Goal: Transaction & Acquisition: Purchase product/service

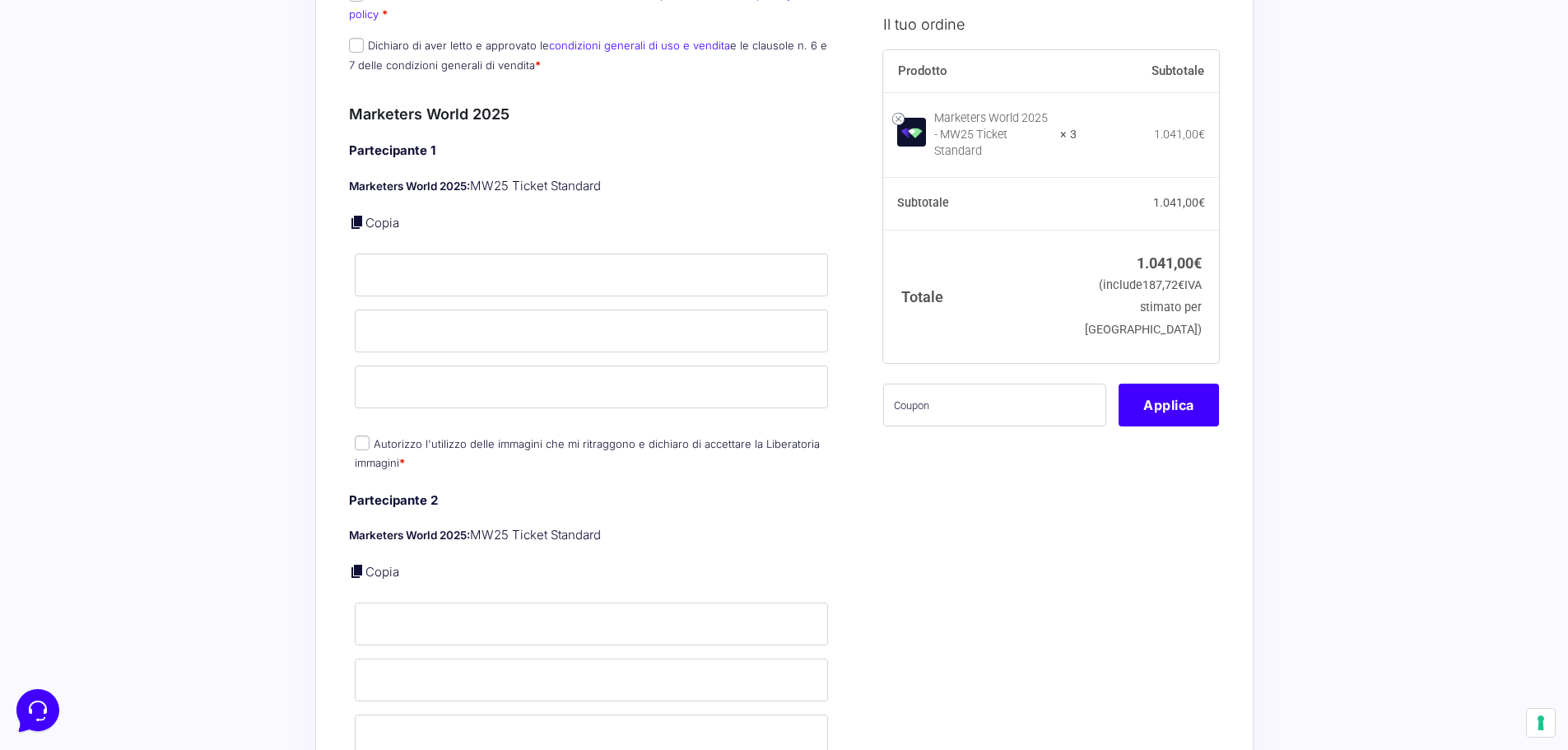
scroll to position [494, 0]
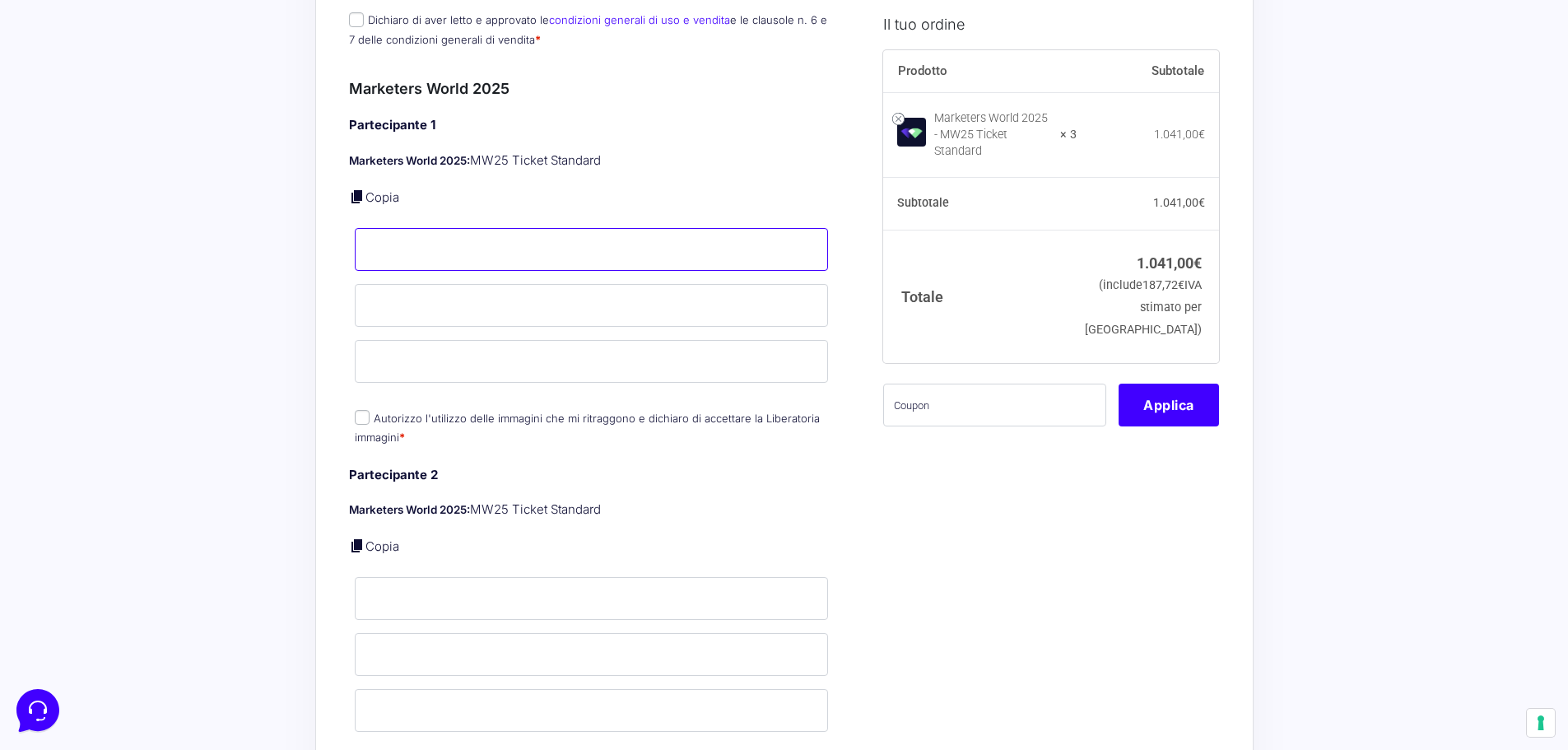
click at [388, 236] on input "Nome *" at bounding box center [591, 249] width 474 height 43
click at [436, 591] on input "Nome *" at bounding box center [591, 598] width 474 height 43
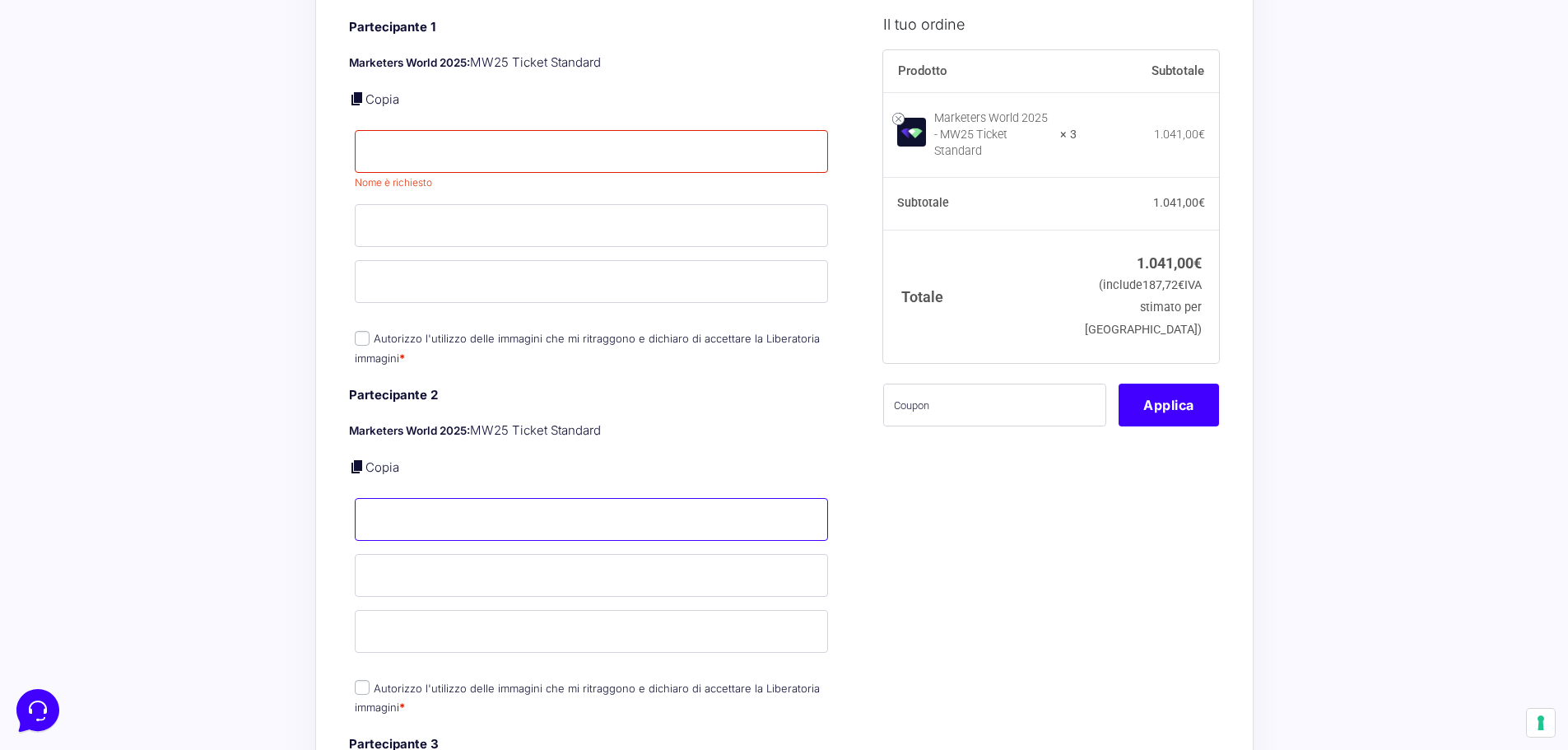
scroll to position [741, 0]
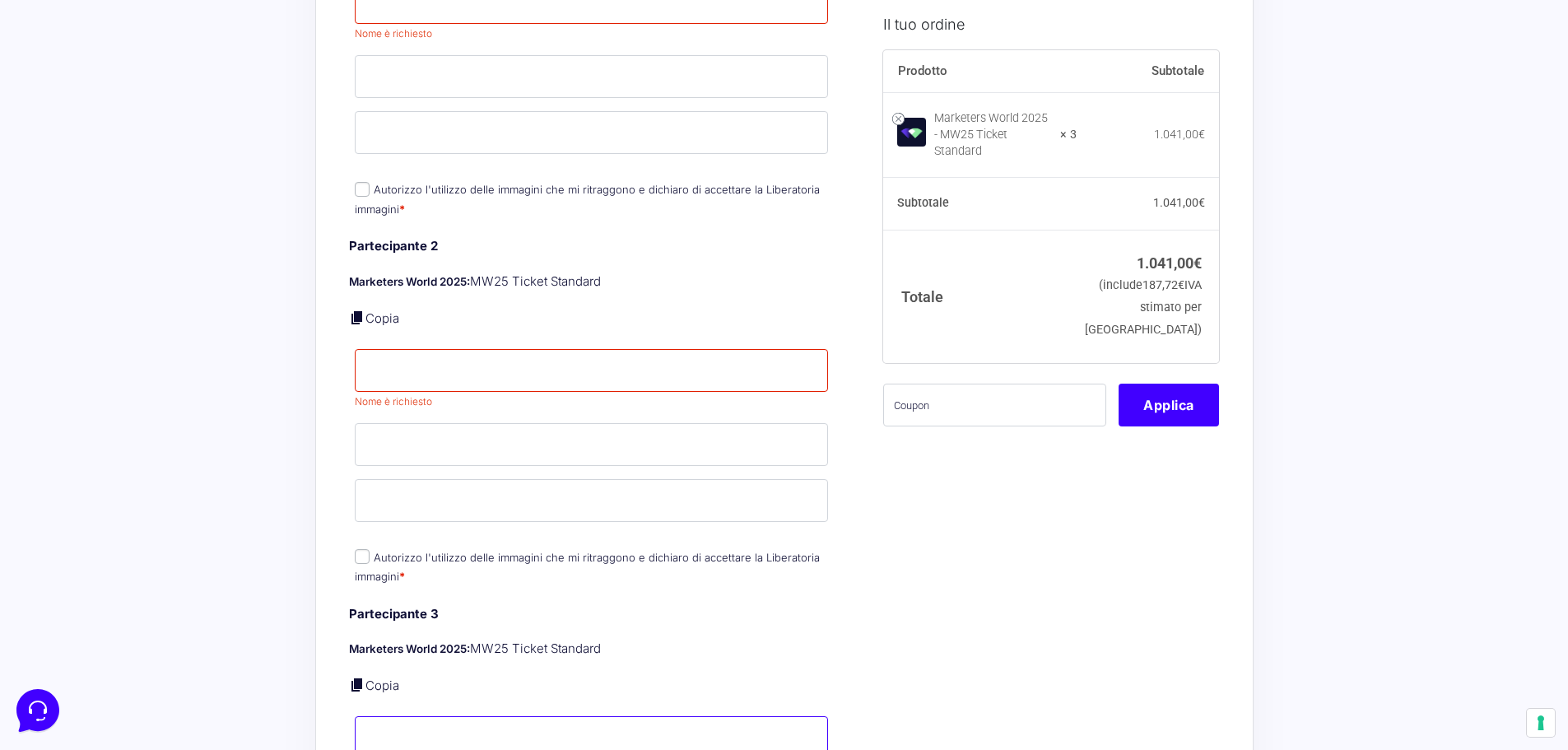
click at [409, 716] on input "Nome *" at bounding box center [591, 737] width 474 height 43
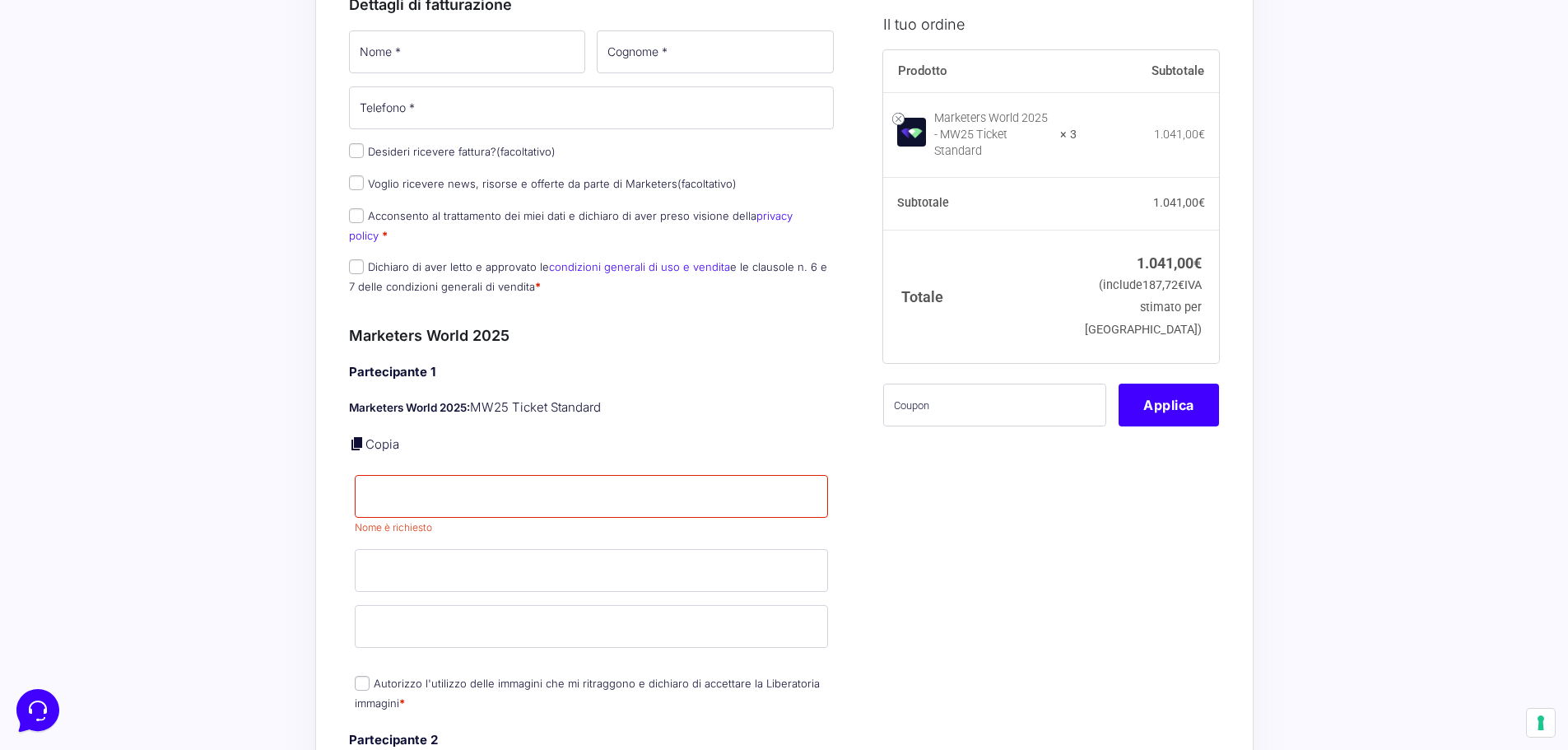
scroll to position [0, 0]
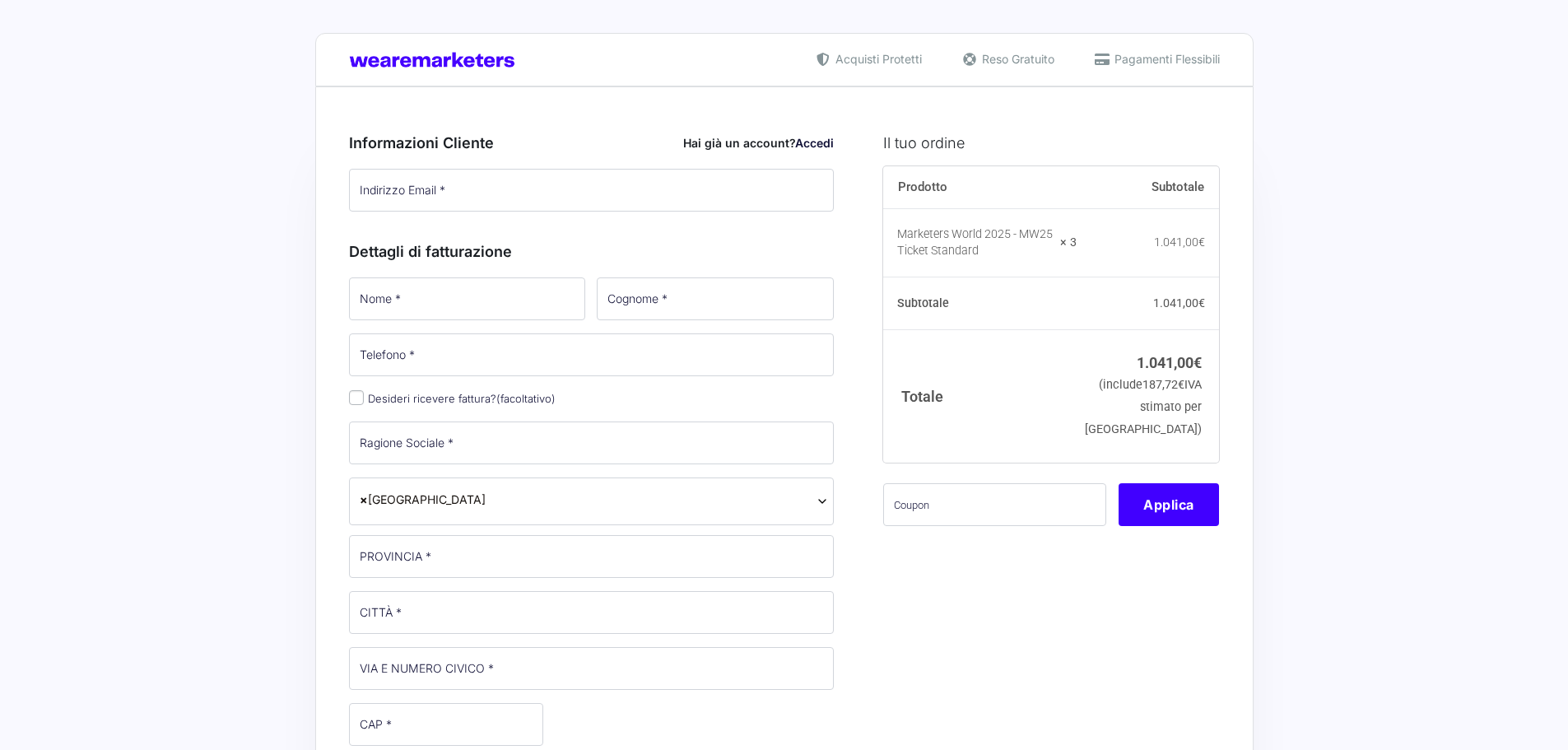
select select
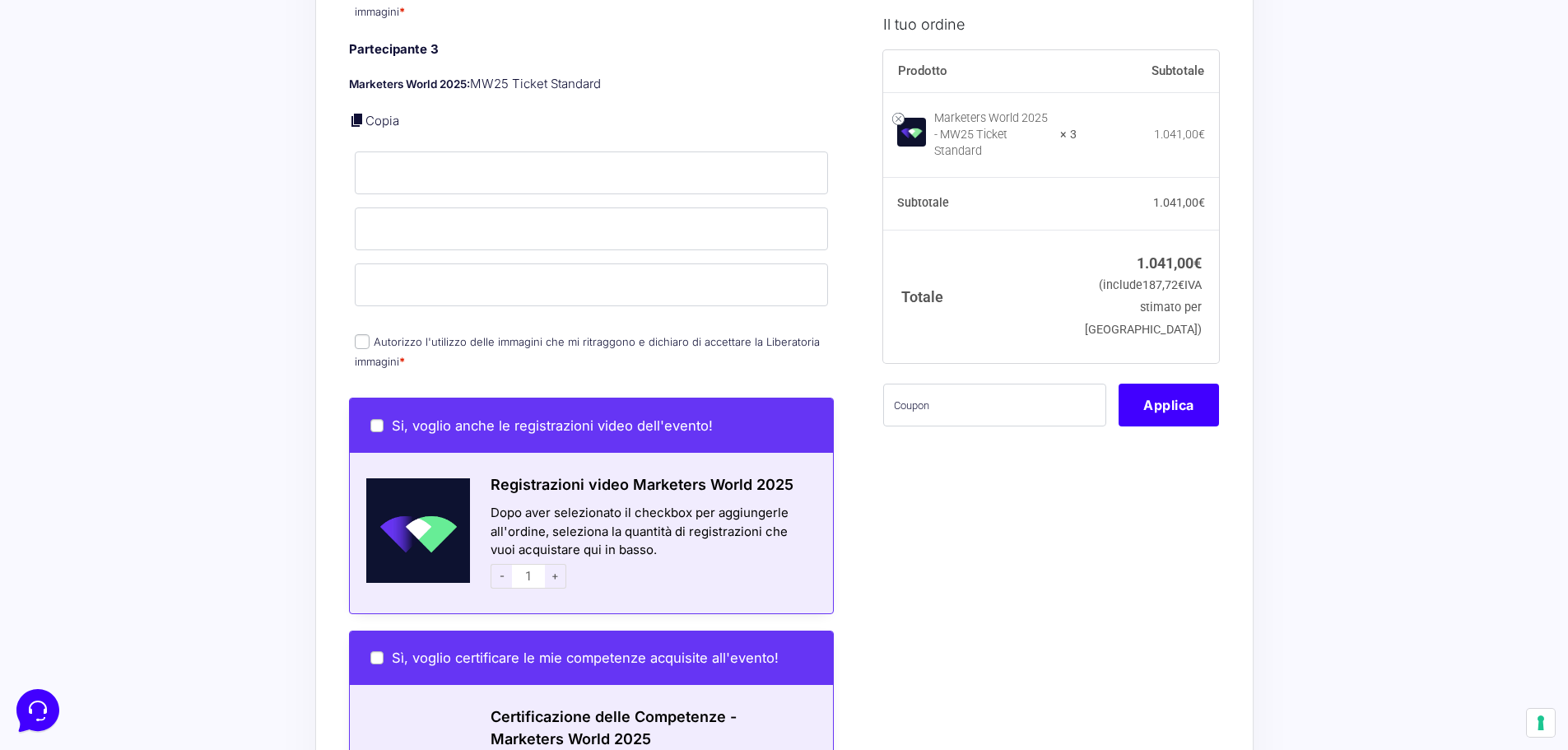
scroll to position [1317, 0]
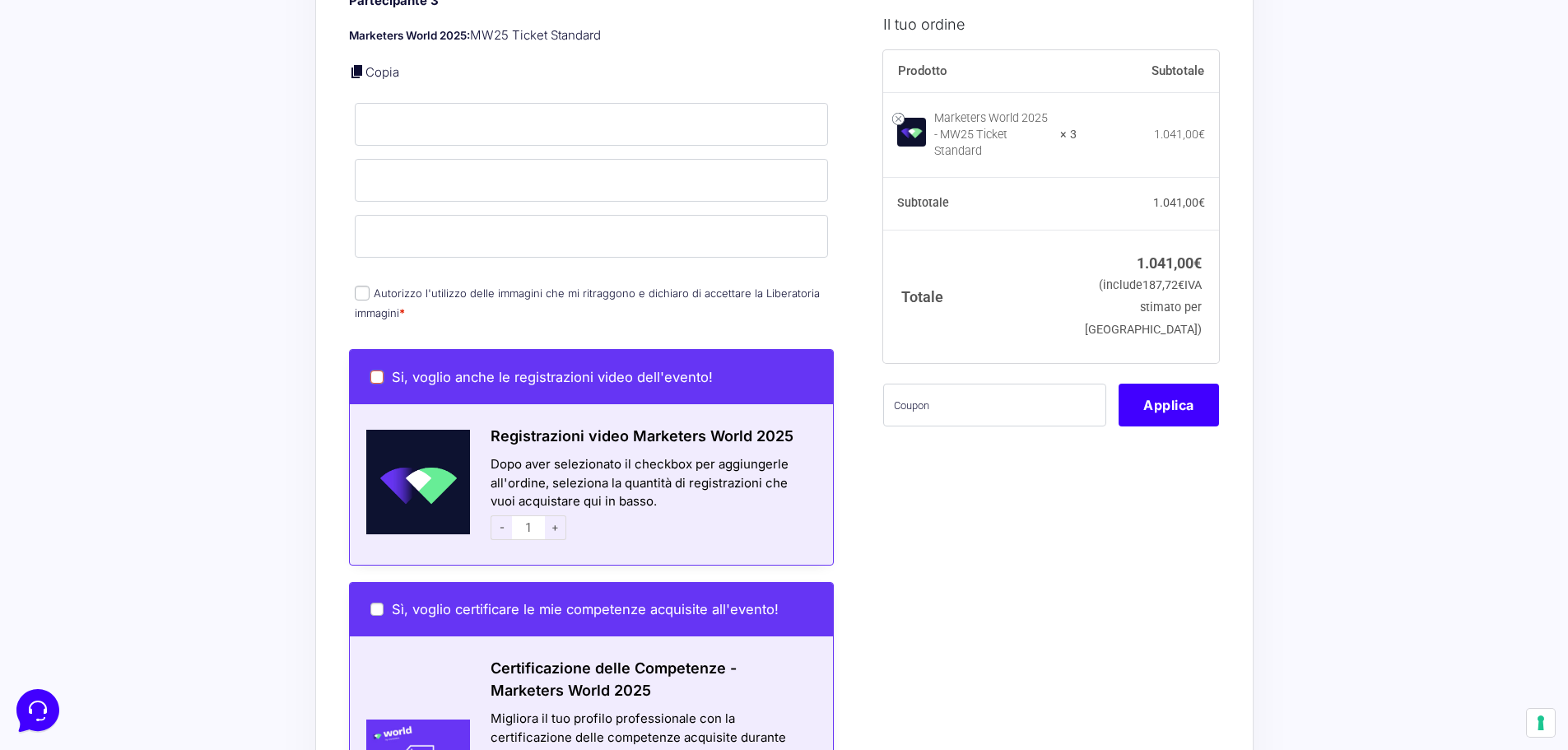
click at [383, 370] on input "Si, voglio anche le registrazioni video dell'evento!" at bounding box center [377, 377] width 13 height 13
checkbox input "true"
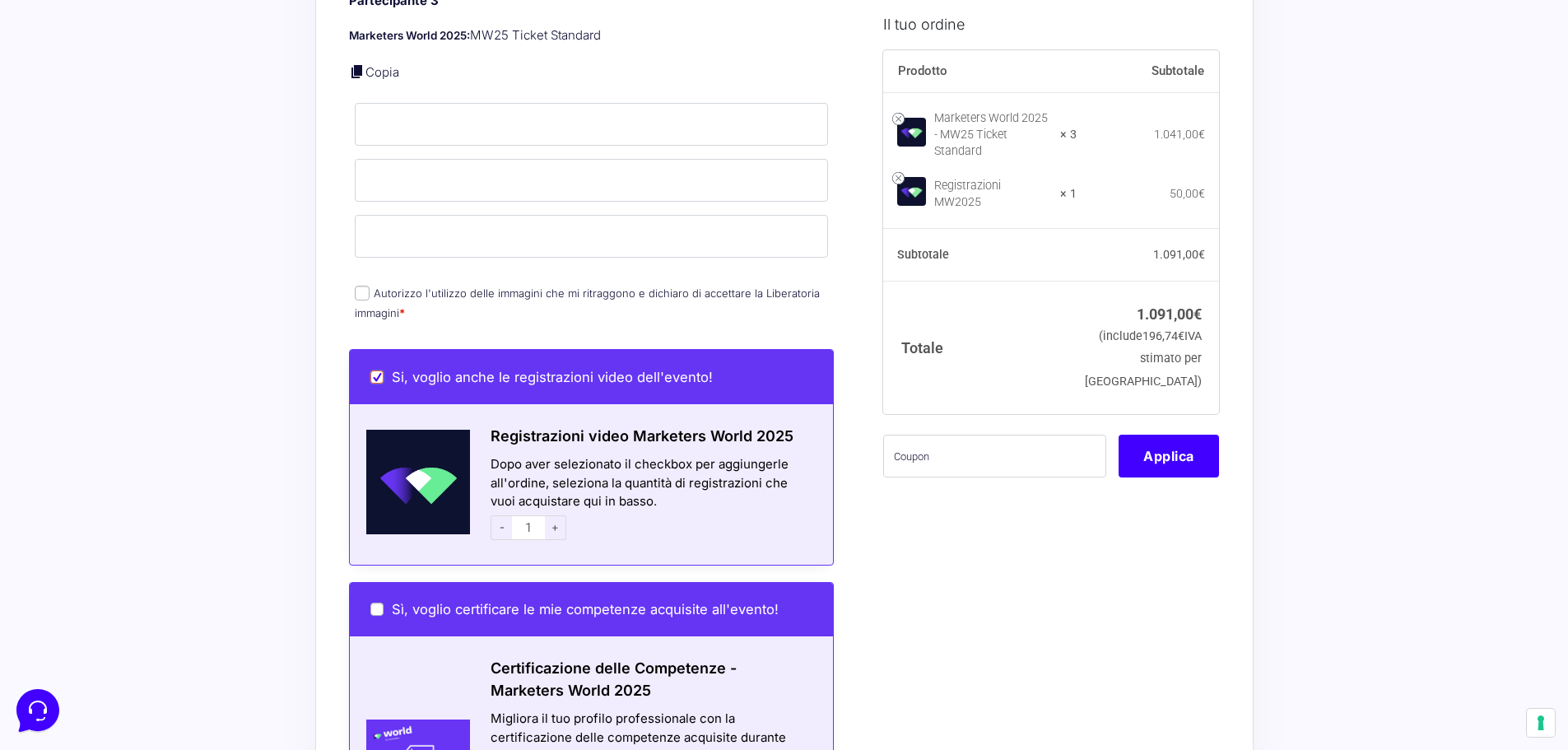
click at [376, 370] on input "Si, voglio anche le registrazioni video dell'evento!" at bounding box center [377, 377] width 13 height 13
checkbox input "false"
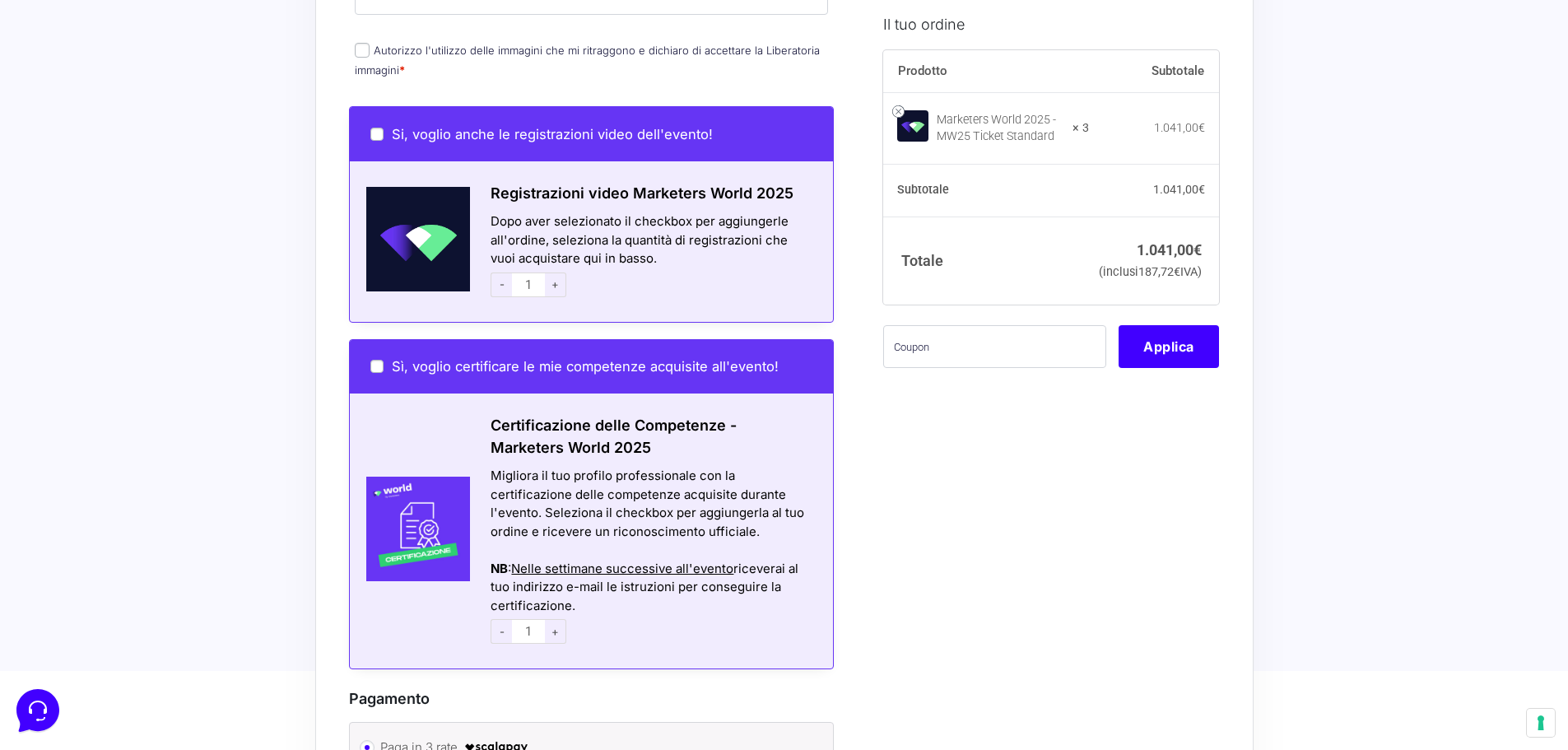
scroll to position [1564, 0]
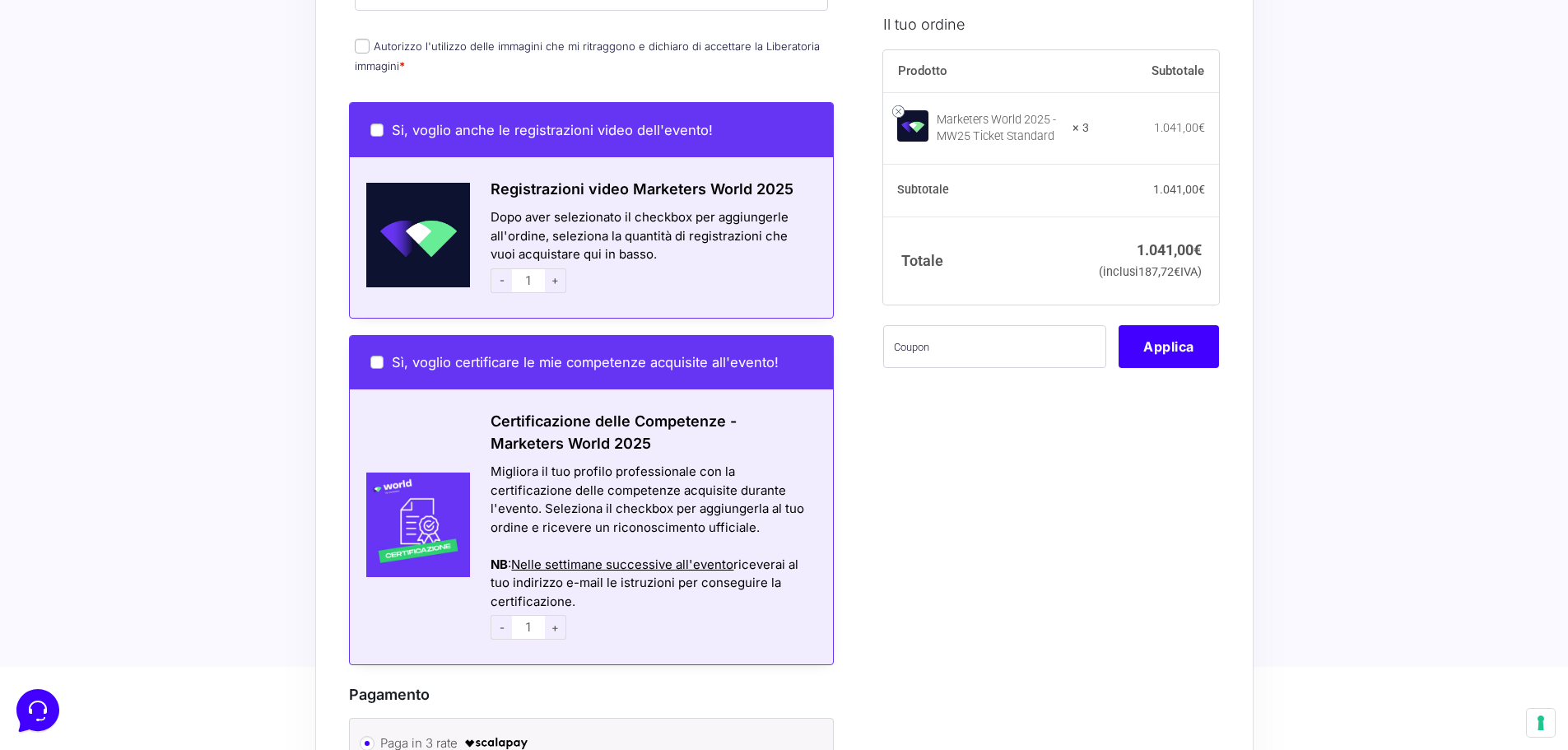
click at [553, 615] on span "+" at bounding box center [555, 628] width 22 height 25
click at [497, 615] on span "-" at bounding box center [501, 628] width 22 height 25
click at [551, 615] on span "+" at bounding box center [555, 628] width 22 height 25
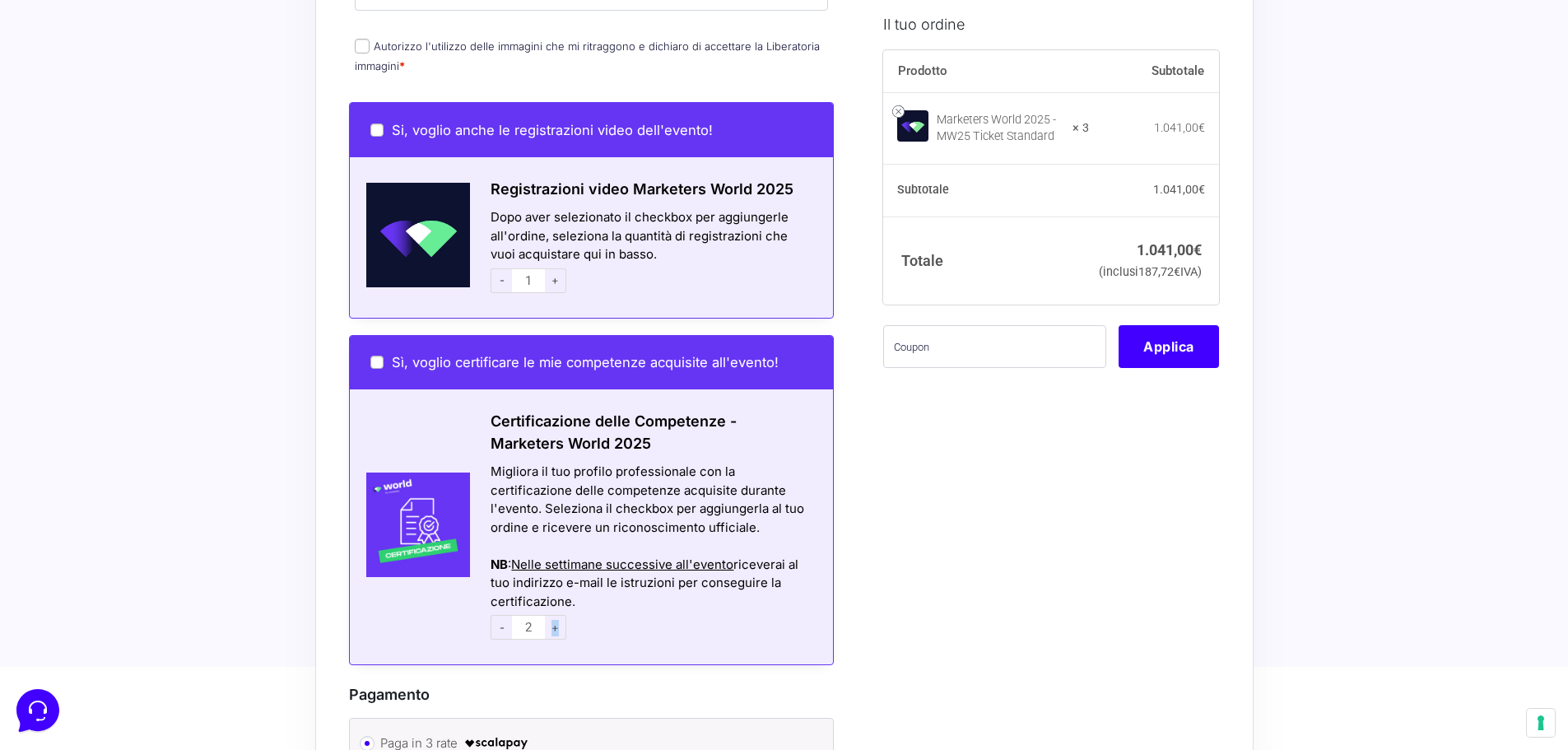
click at [551, 615] on span "+" at bounding box center [555, 628] width 22 height 25
type input "3"
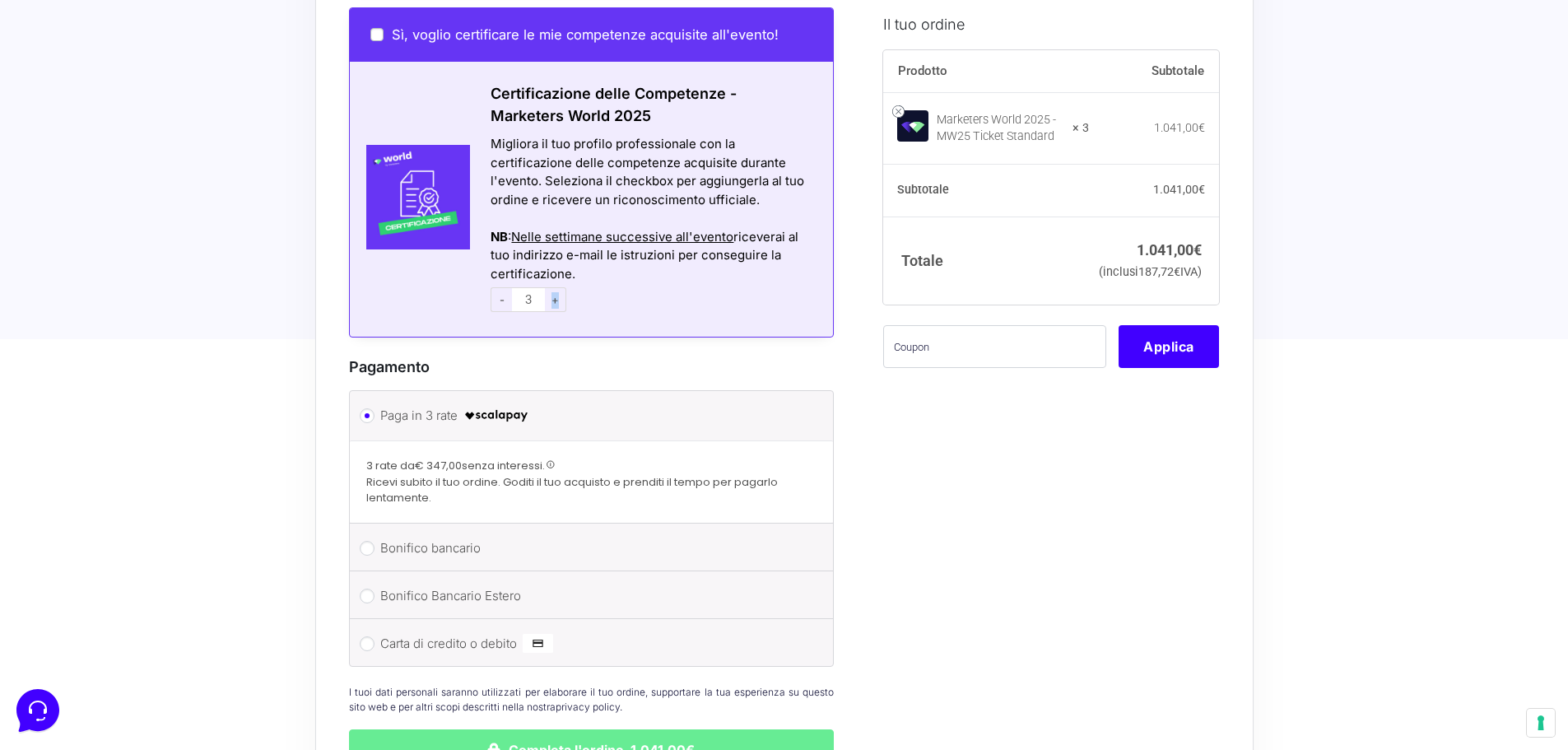
scroll to position [1893, 0]
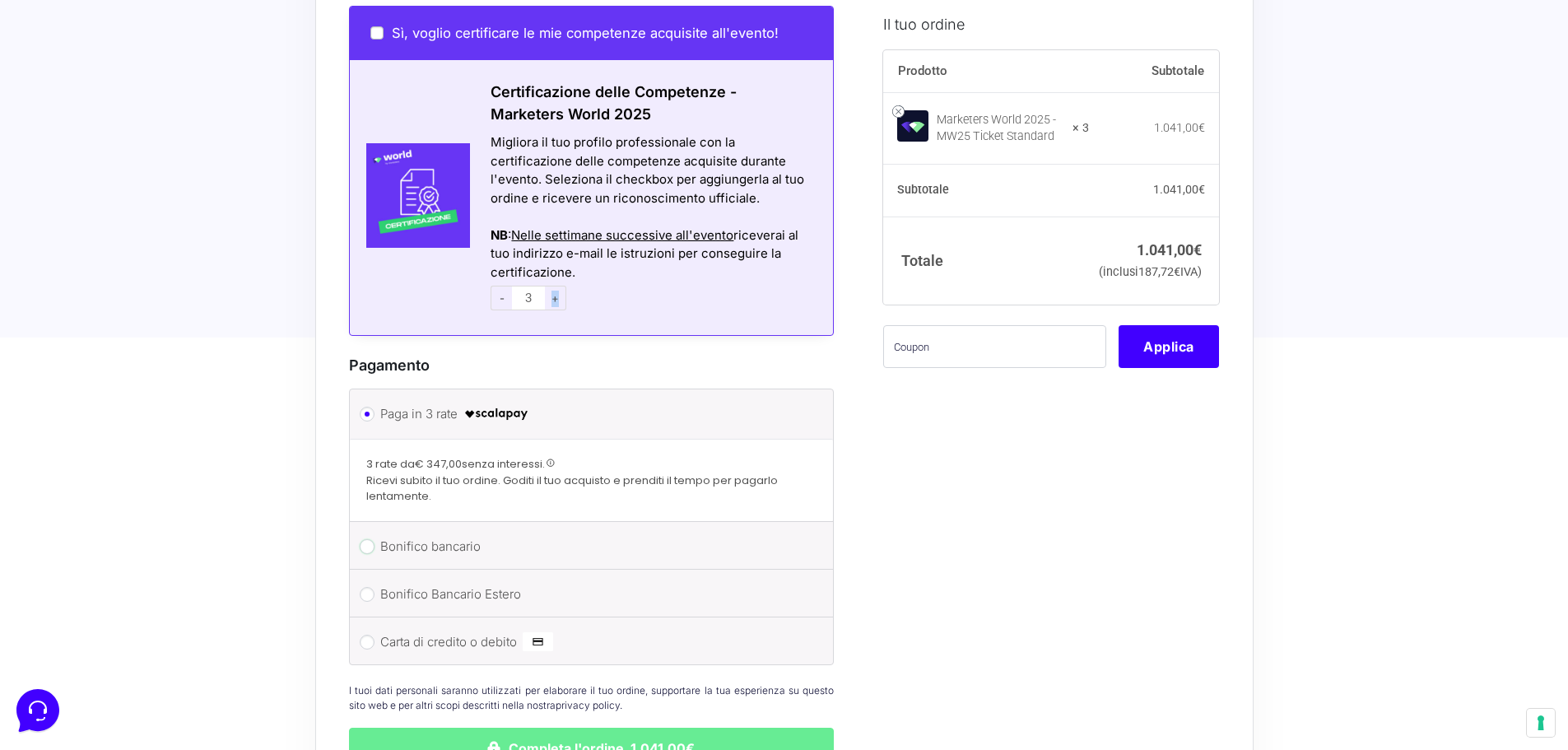
click at [364, 539] on input "Bonifico bancario" at bounding box center [367, 547] width 15 height 15
radio input "true"
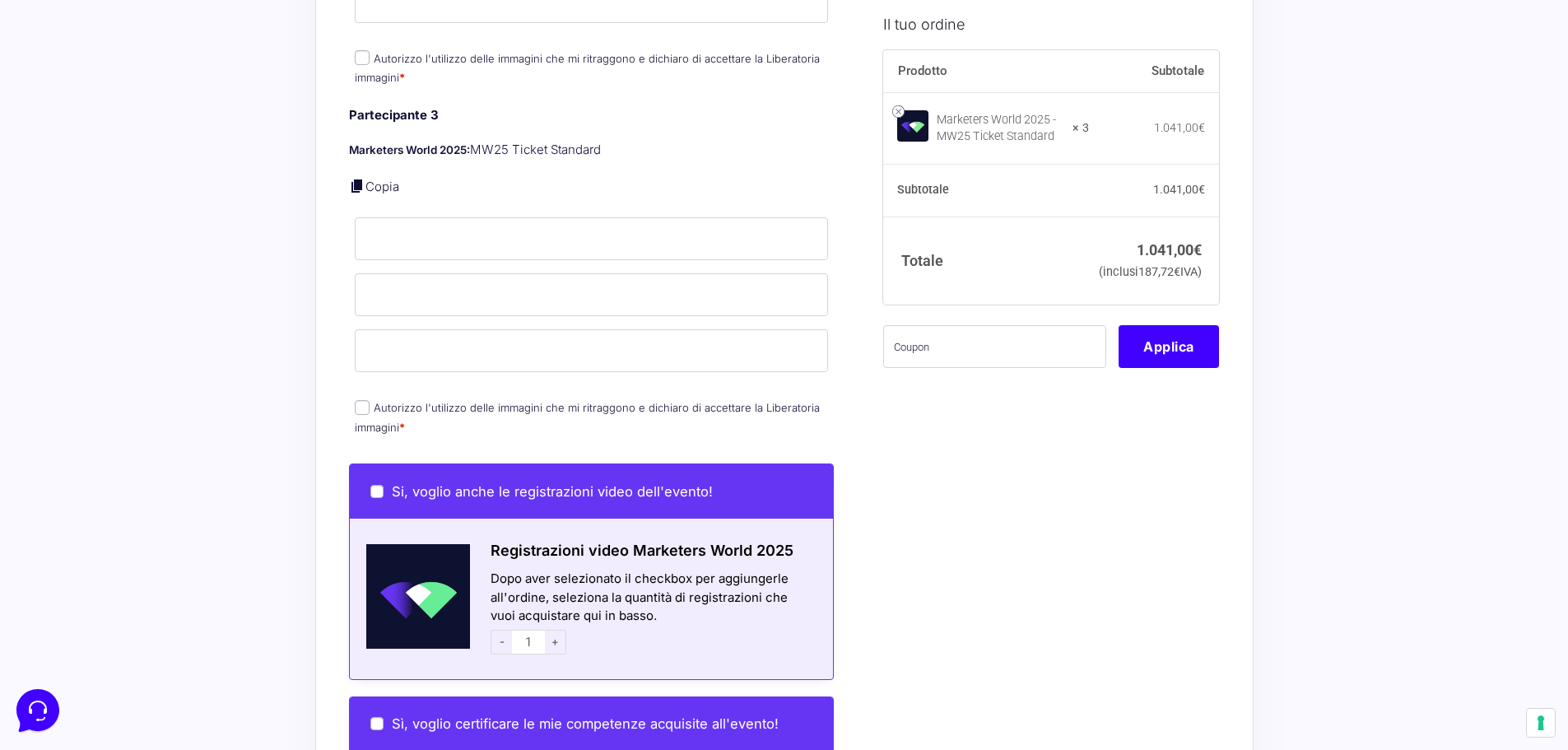
scroll to position [1153, 0]
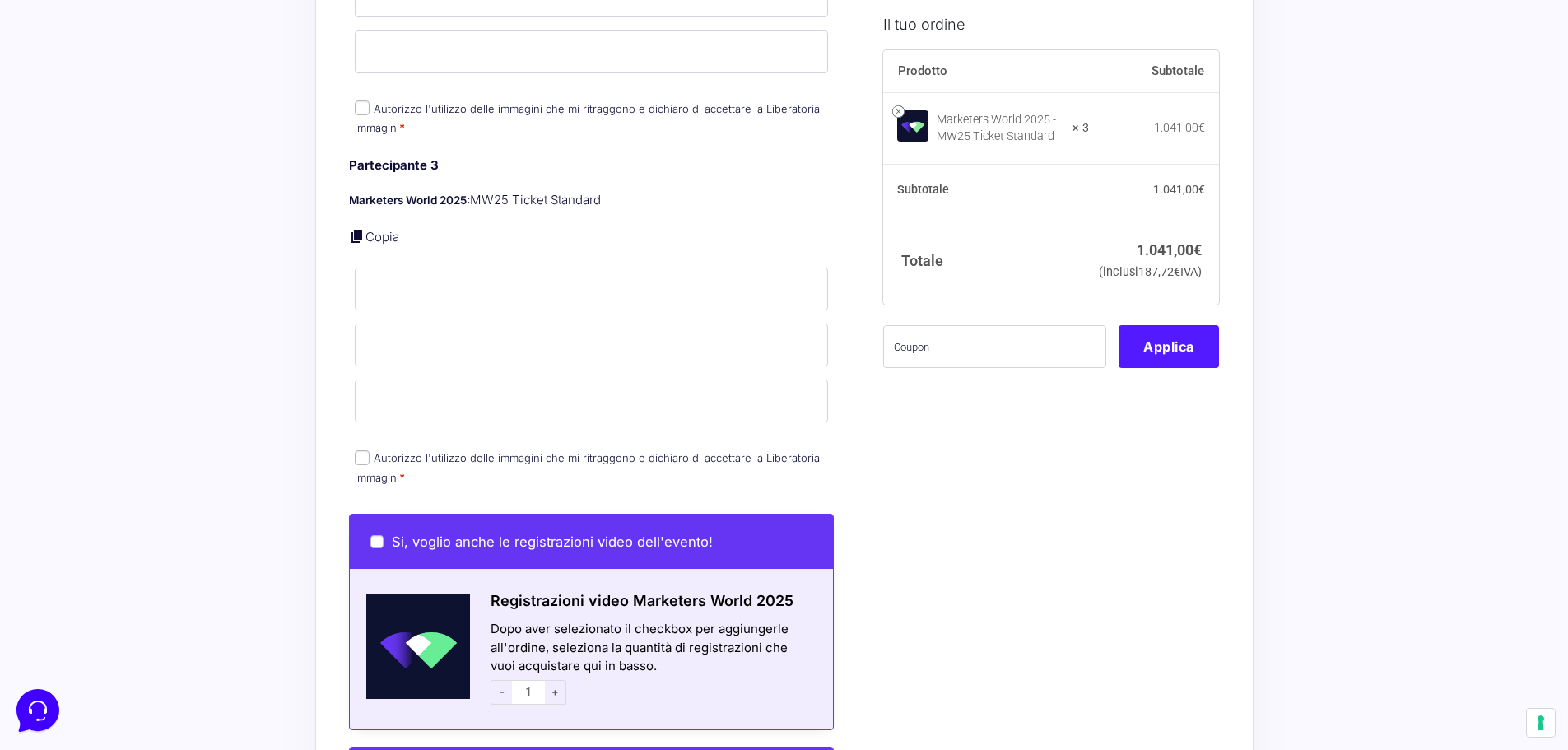
click at [1175, 368] on button "Applica" at bounding box center [1168, 346] width 101 height 43
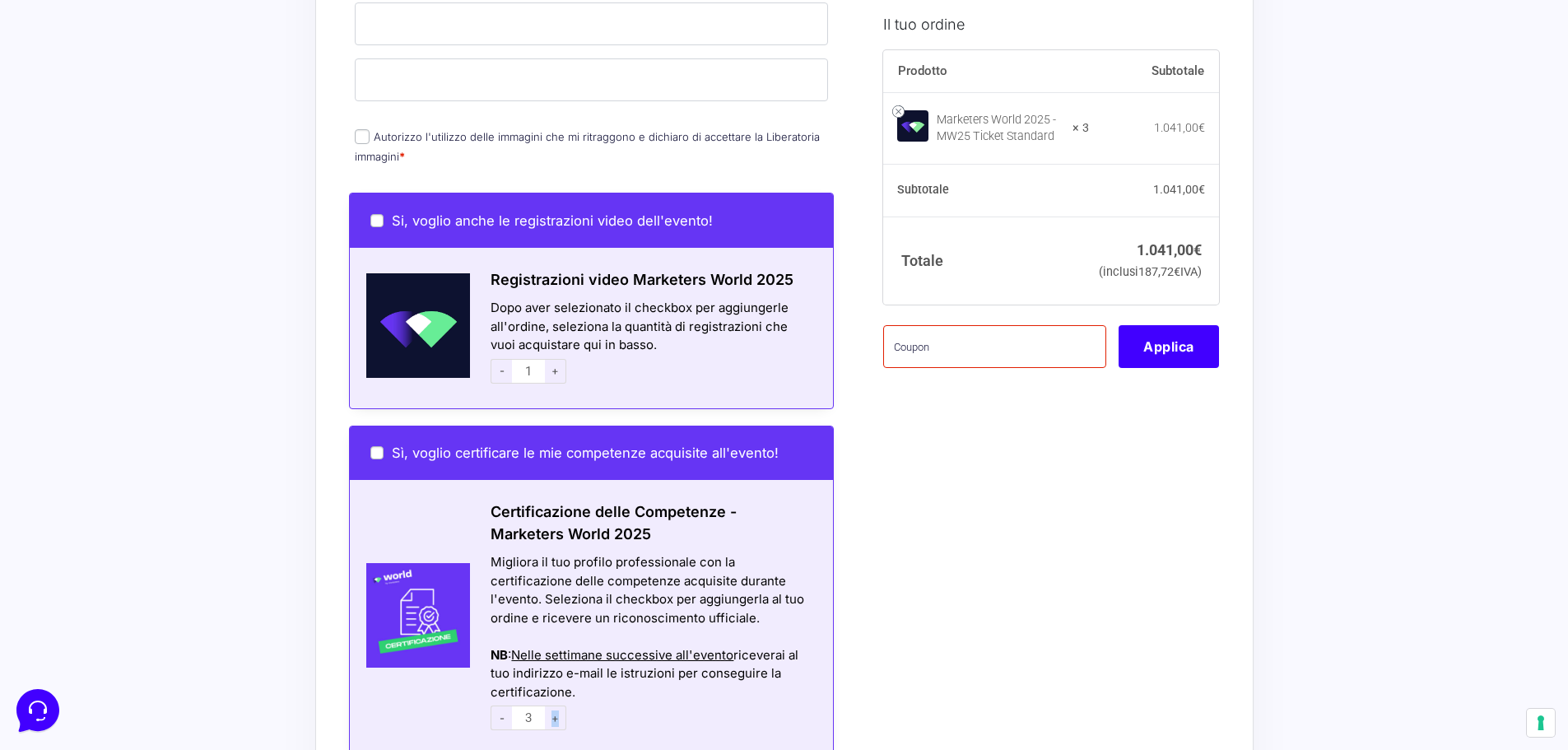
scroll to position [1564, 0]
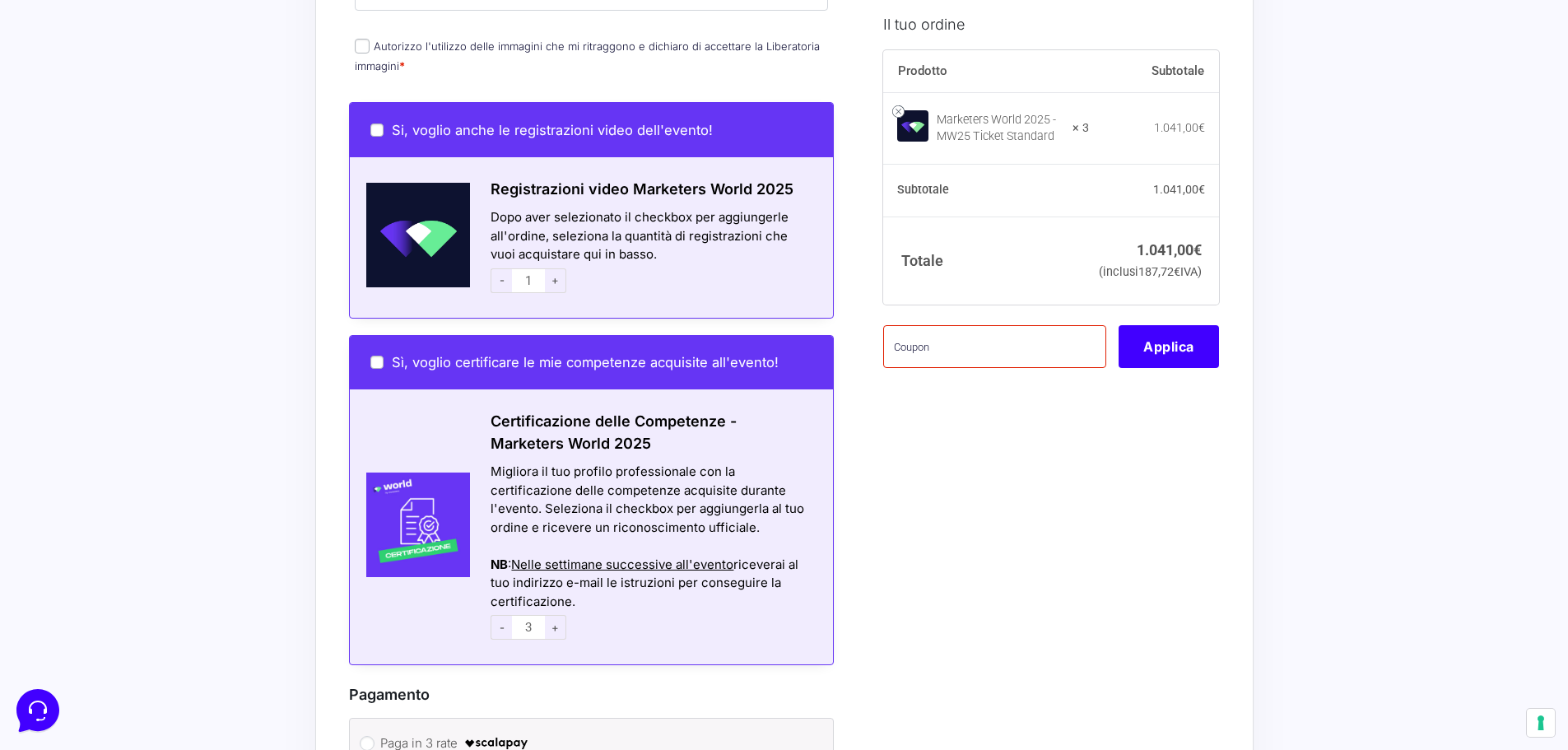
click at [592, 556] on span "Nelle settimane successive all'evento" at bounding box center [622, 564] width 222 height 15
click at [373, 356] on input "Sì, voglio certificare le mie competenze acquisite all'evento!" at bounding box center [377, 363] width 13 height 13
checkbox input "true"
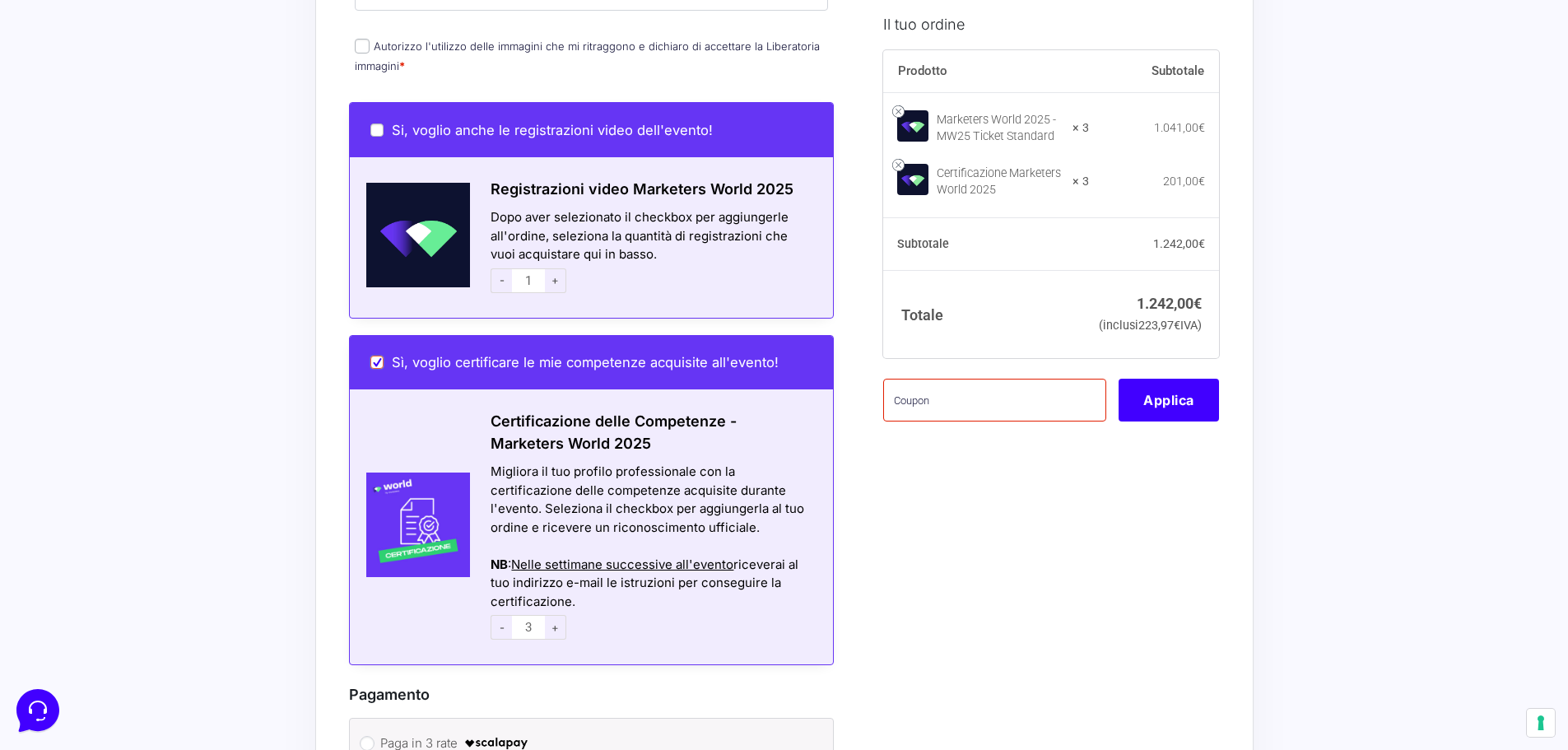
click at [377, 356] on input "Sì, voglio certificare le mie competenze acquisite all'evento!" at bounding box center [377, 363] width 13 height 13
checkbox input "false"
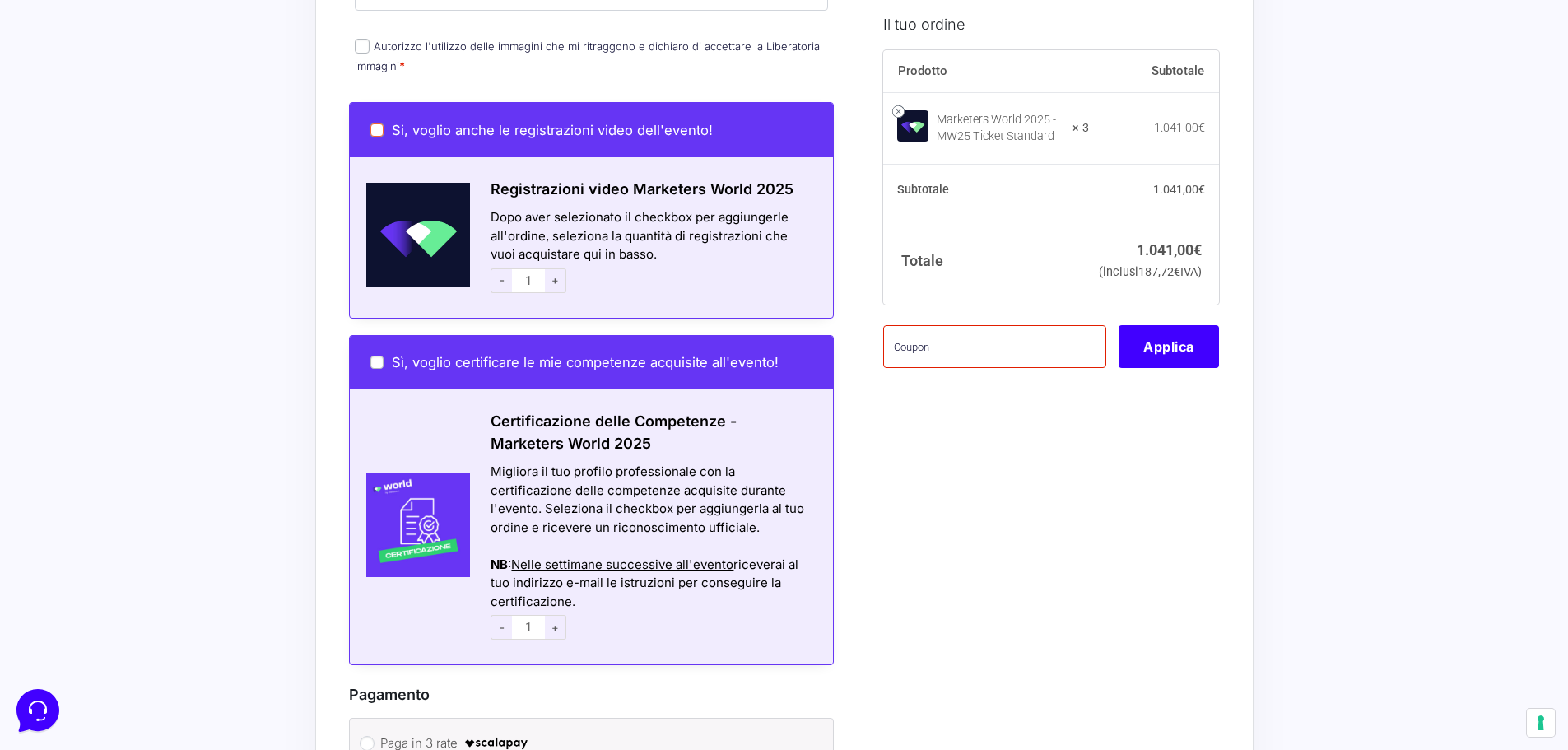
click at [374, 123] on input "Si, voglio anche le registrazioni video dell'evento!" at bounding box center [377, 130] width 13 height 13
checkbox input "true"
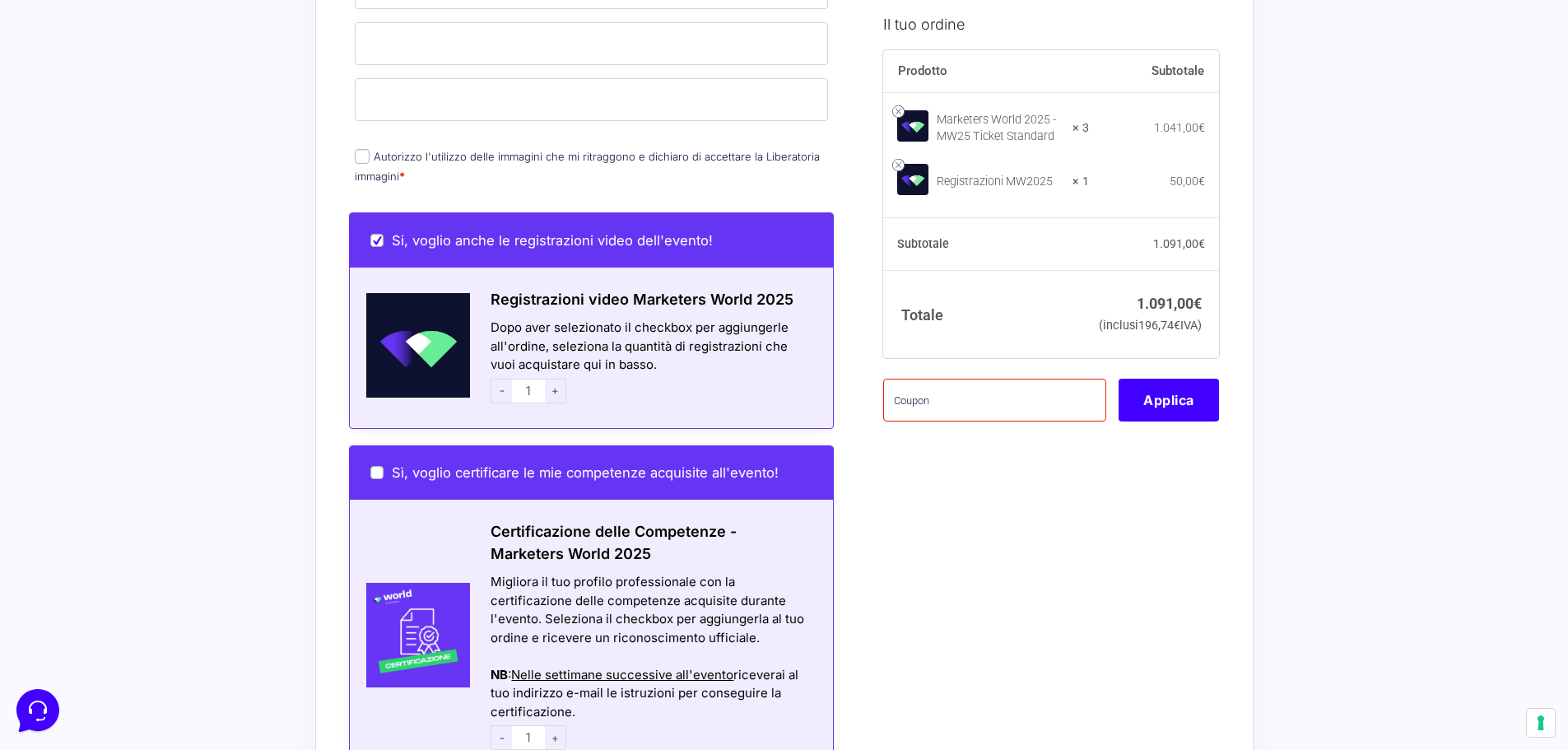
scroll to position [1317, 0]
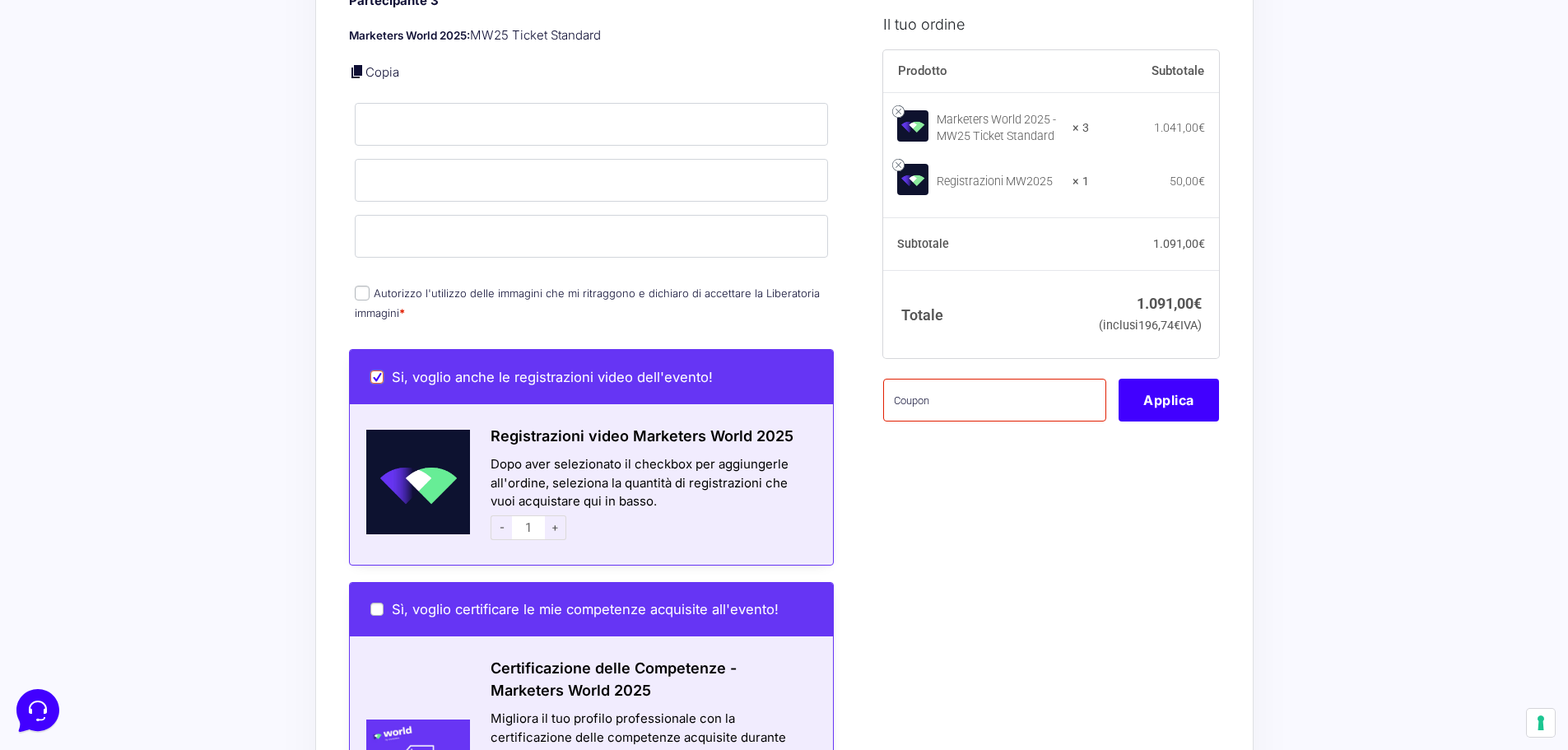
click at [381, 370] on input "Si, voglio anche le registrazioni video dell'evento!" at bounding box center [377, 377] width 13 height 13
checkbox input "false"
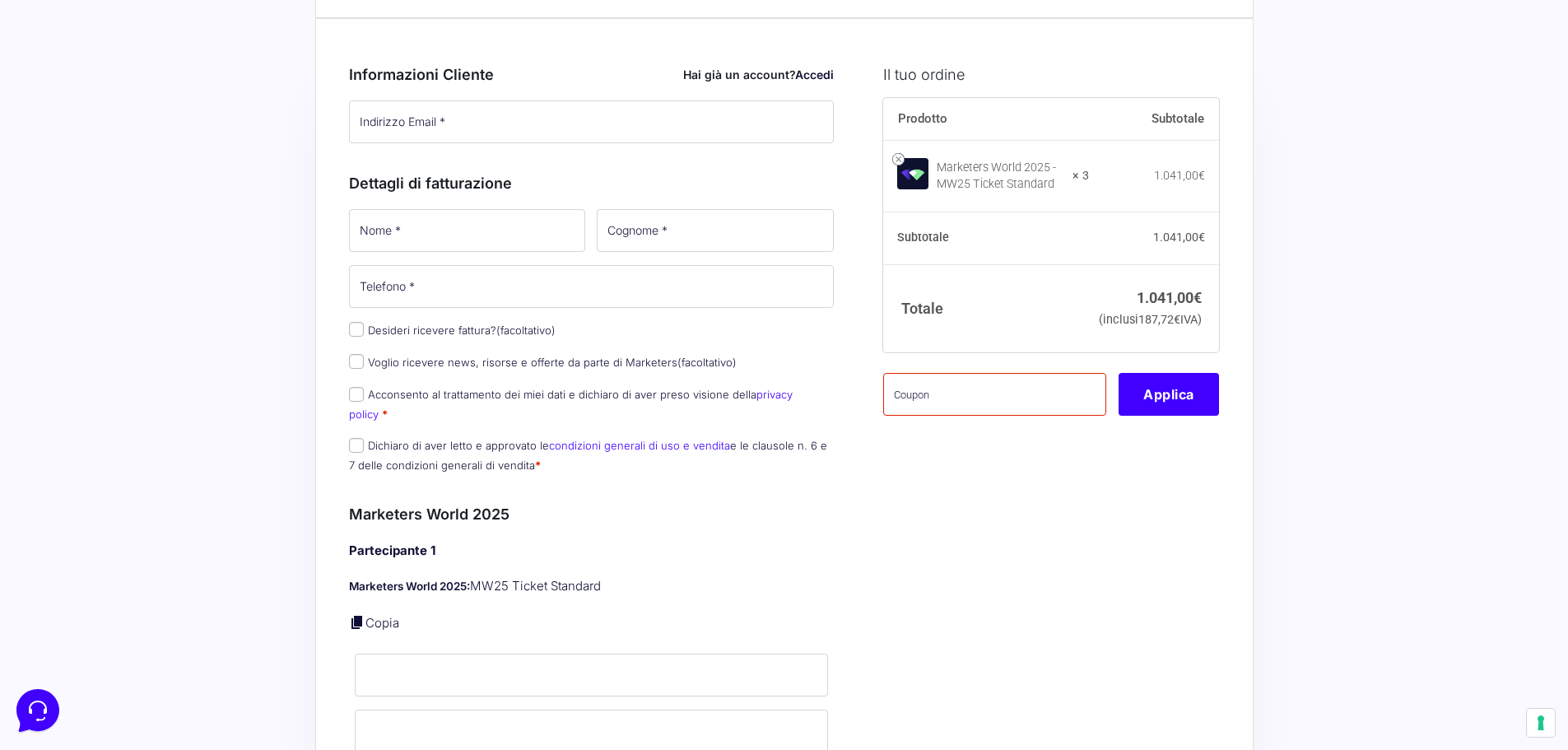
scroll to position [0, 0]
